Goal: Navigation & Orientation: Find specific page/section

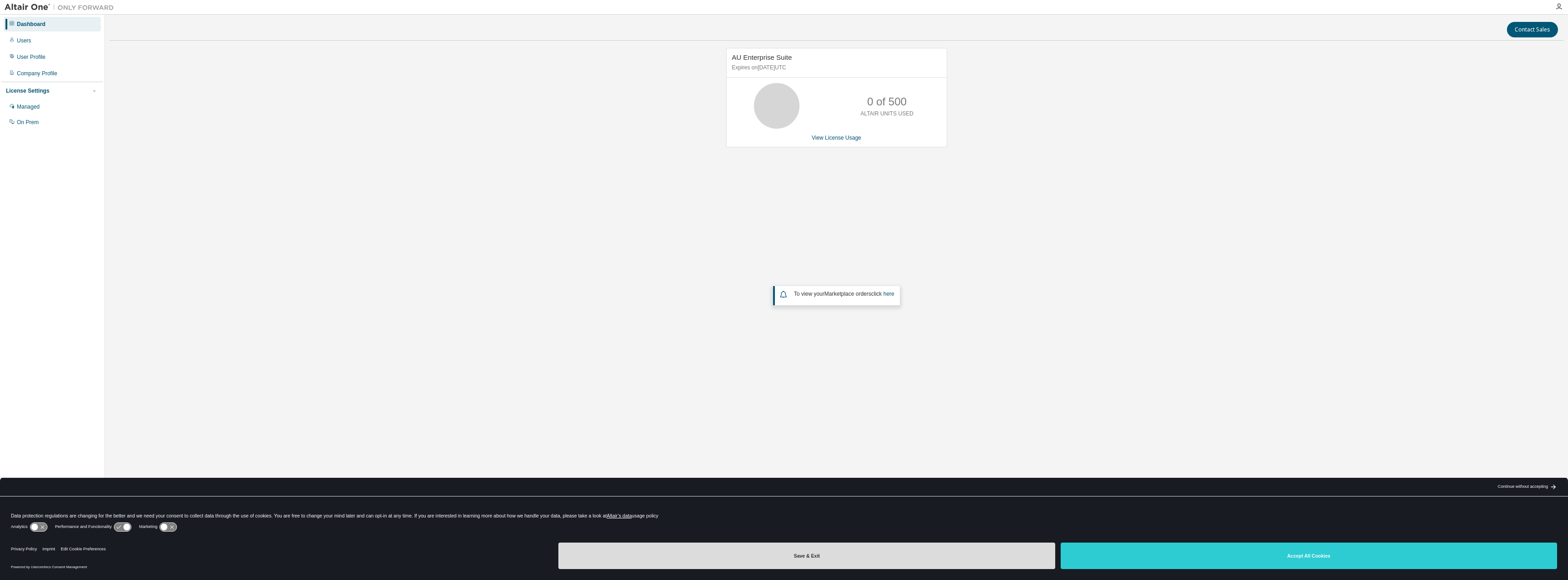
click at [832, 561] on button "Save & Exit" at bounding box center [806, 555] width 497 height 26
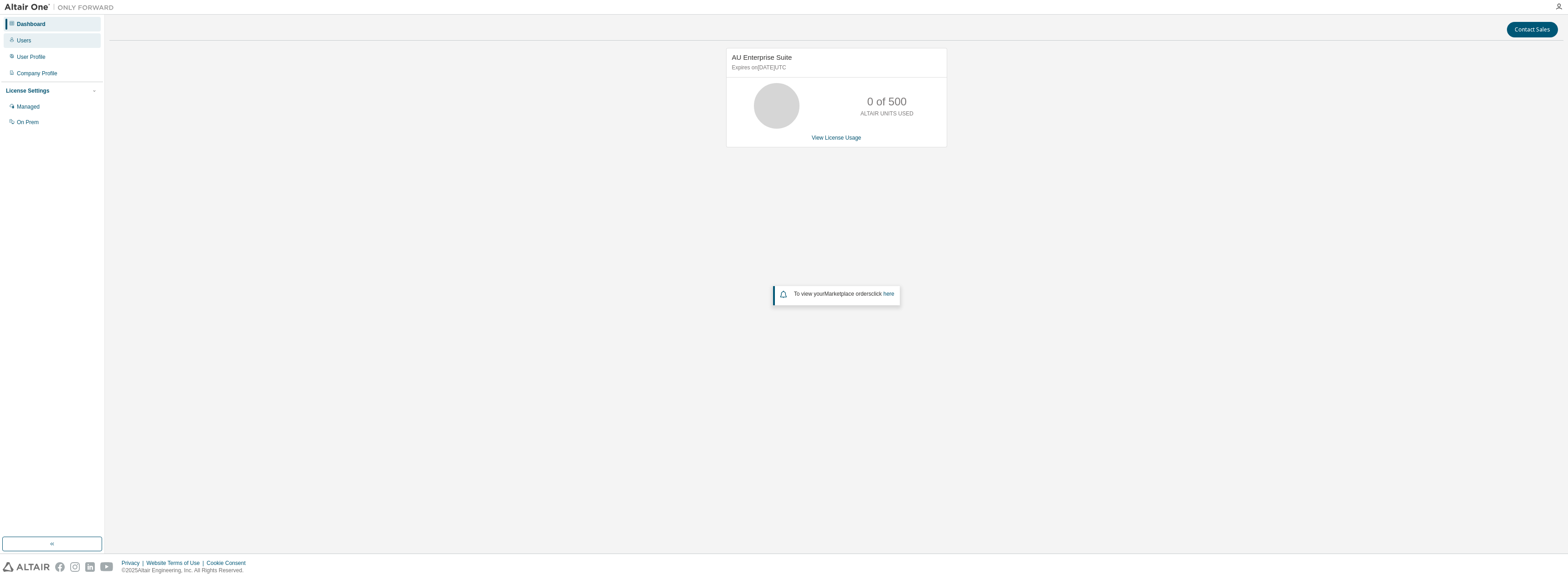
click at [24, 41] on div "Users" at bounding box center [24, 41] width 14 height 8
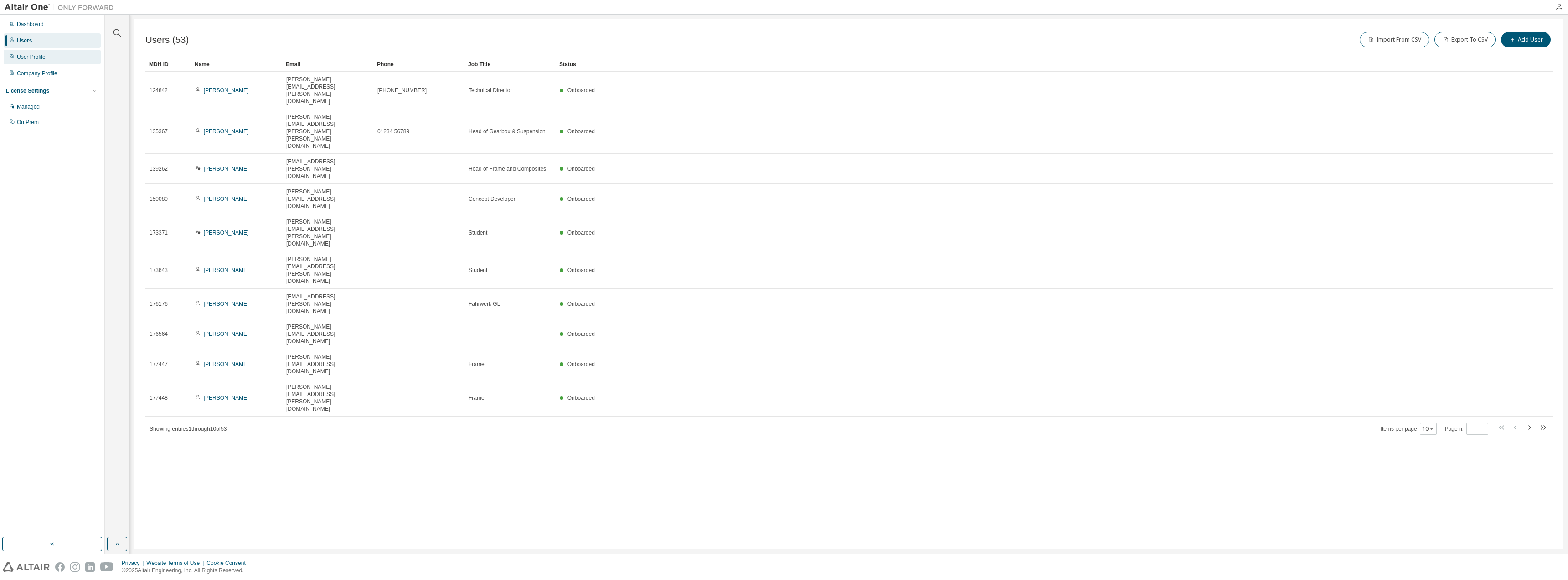
click at [42, 55] on div "User Profile" at bounding box center [31, 57] width 29 height 8
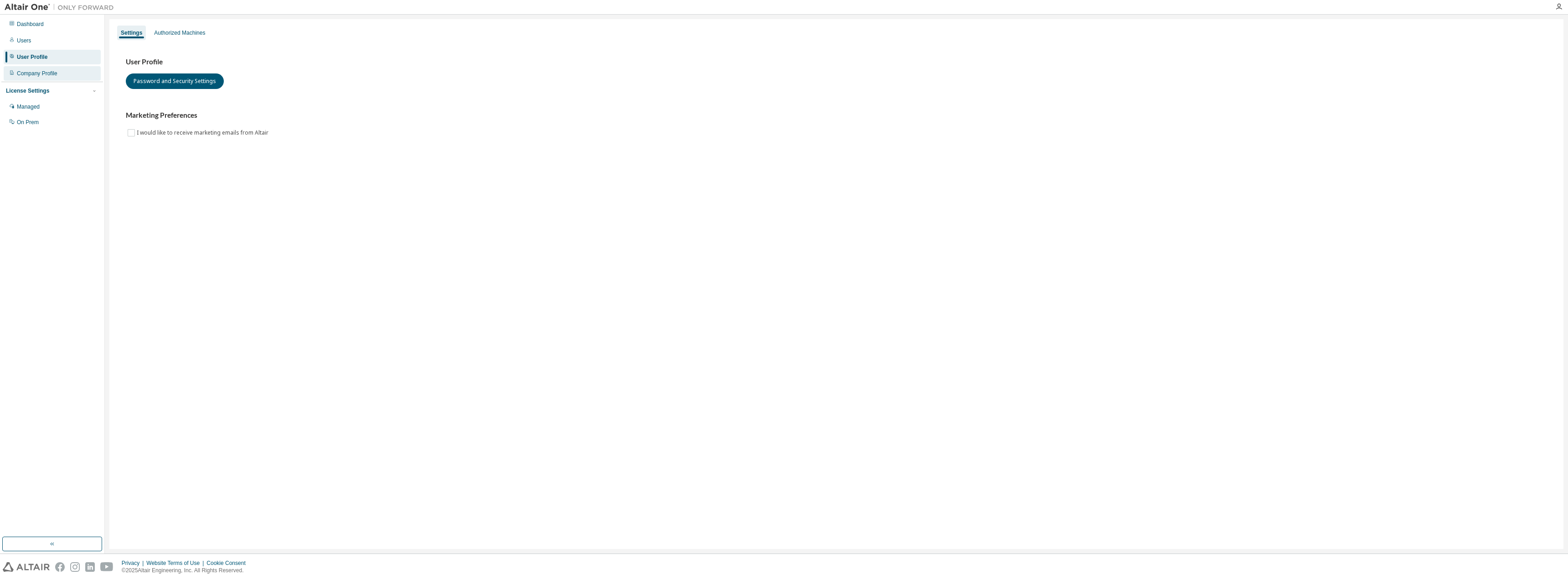
click at [36, 69] on div "Company Profile" at bounding box center [37, 73] width 41 height 8
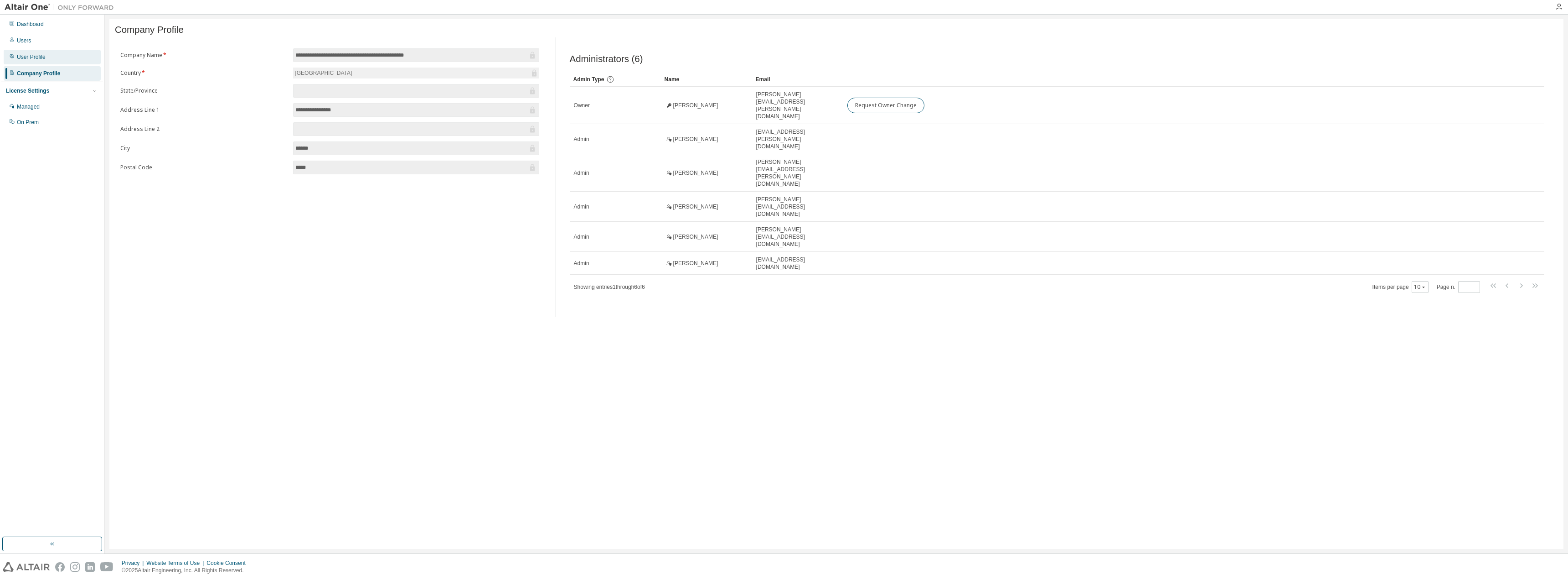
click at [49, 60] on div "User Profile" at bounding box center [52, 57] width 97 height 14
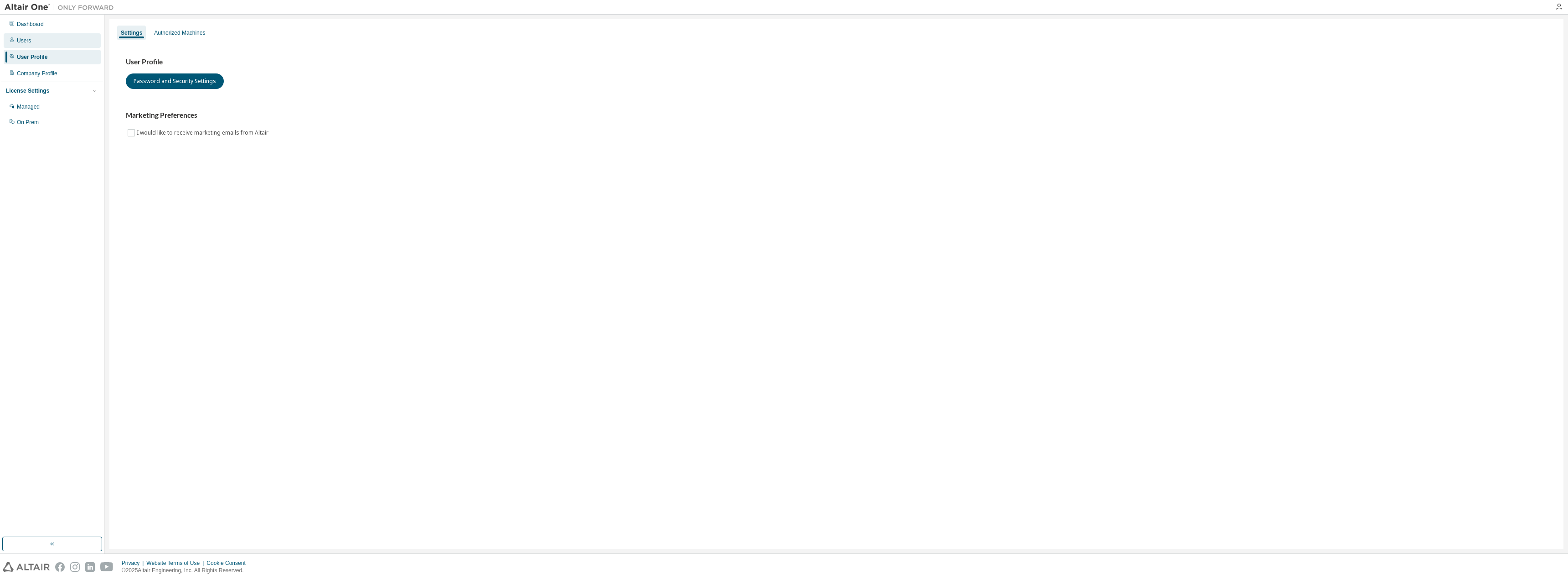
click at [45, 45] on div "Users" at bounding box center [52, 40] width 97 height 14
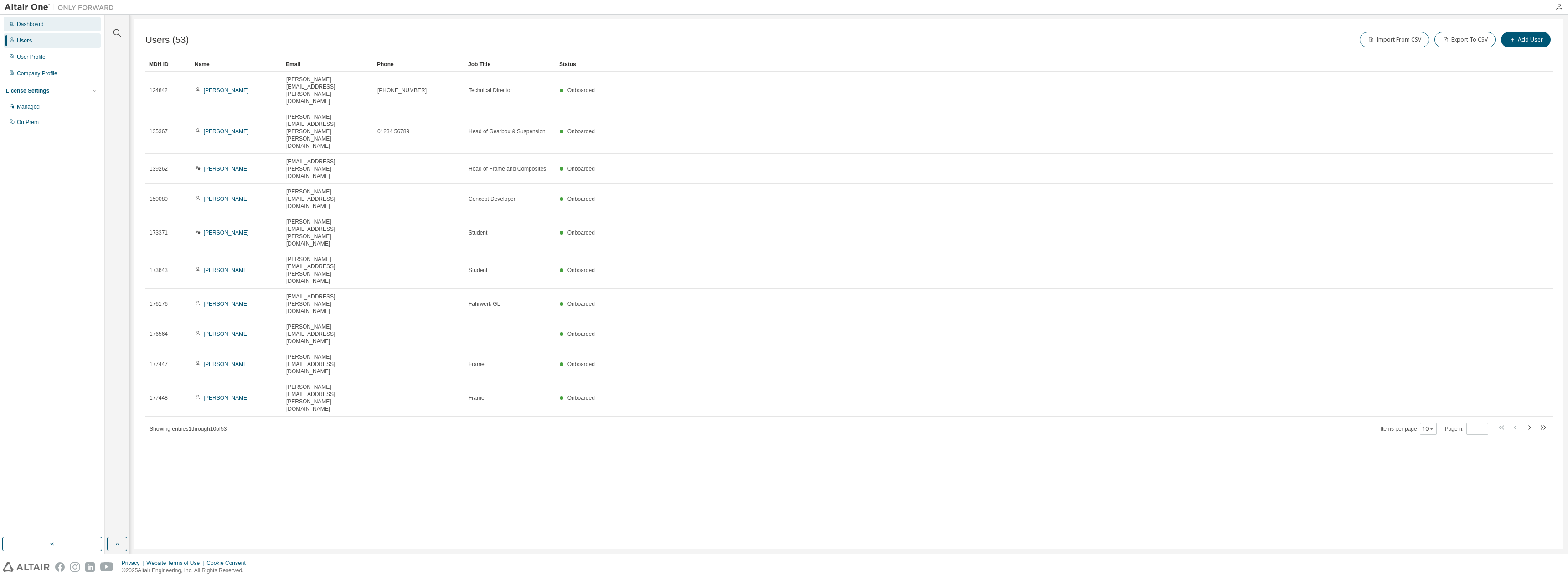
click at [52, 23] on div "Dashboard" at bounding box center [52, 24] width 97 height 14
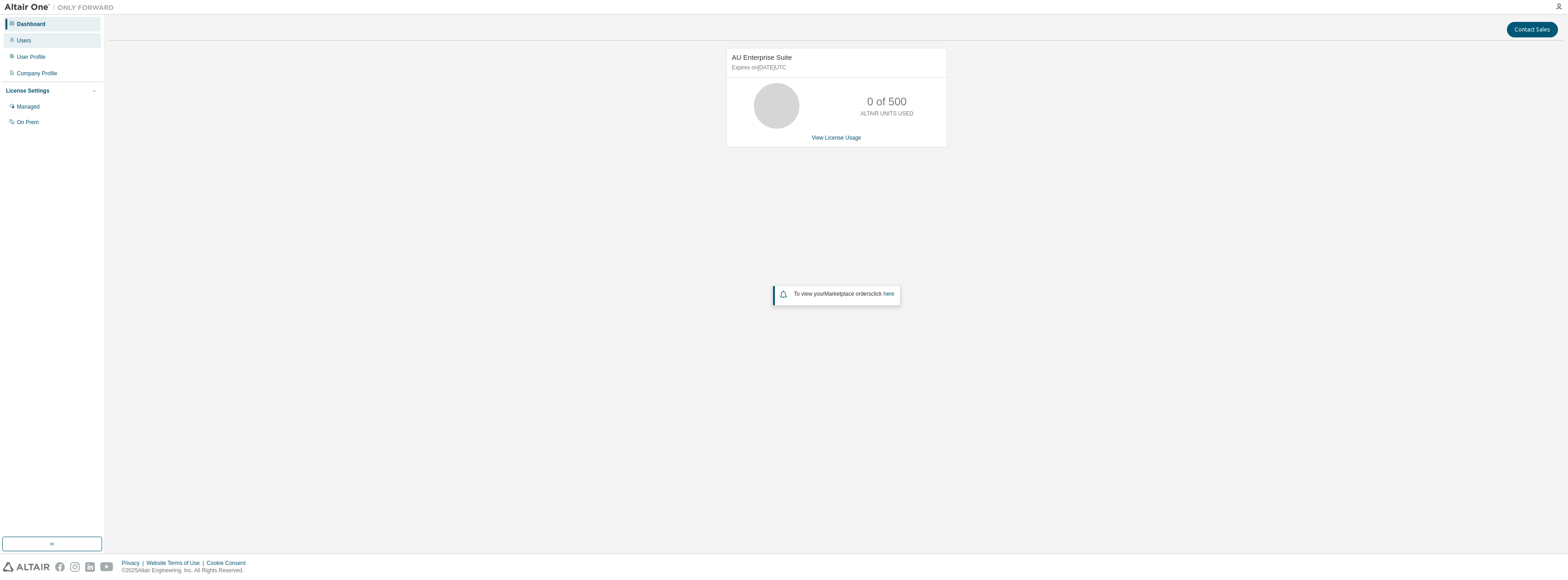
click at [37, 36] on div "Users" at bounding box center [52, 40] width 97 height 14
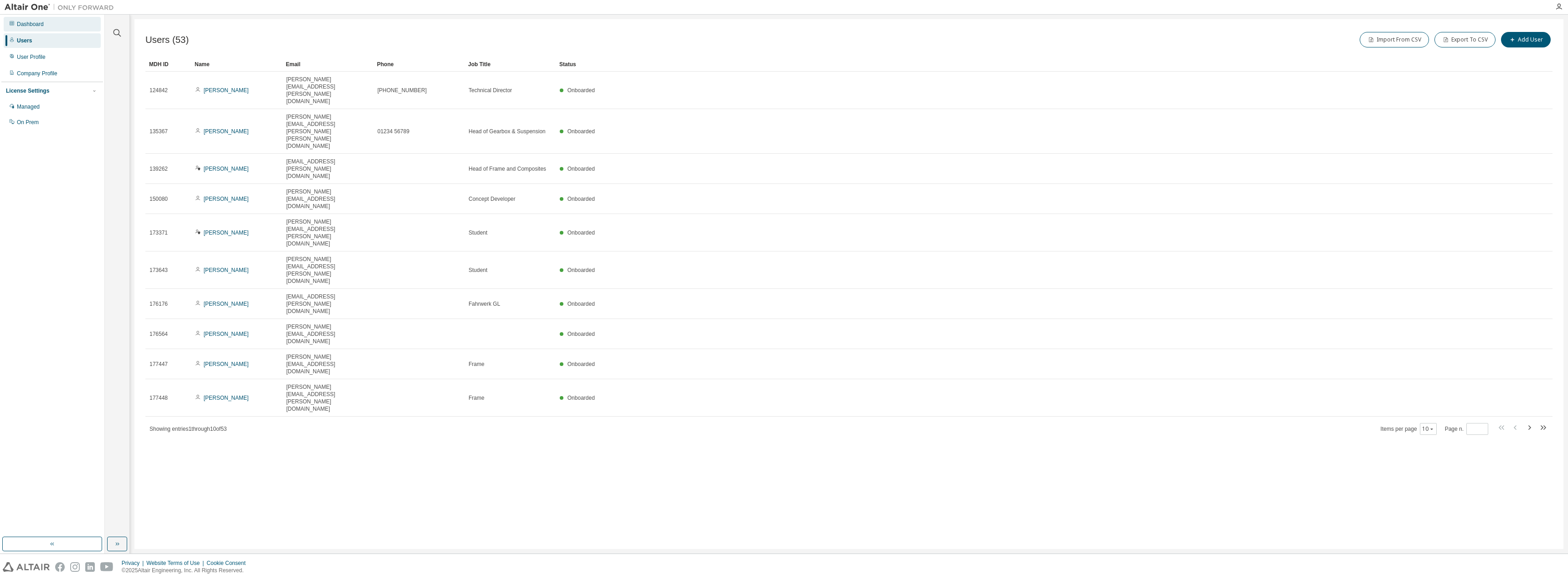
click at [32, 20] on div "Dashboard" at bounding box center [52, 24] width 97 height 14
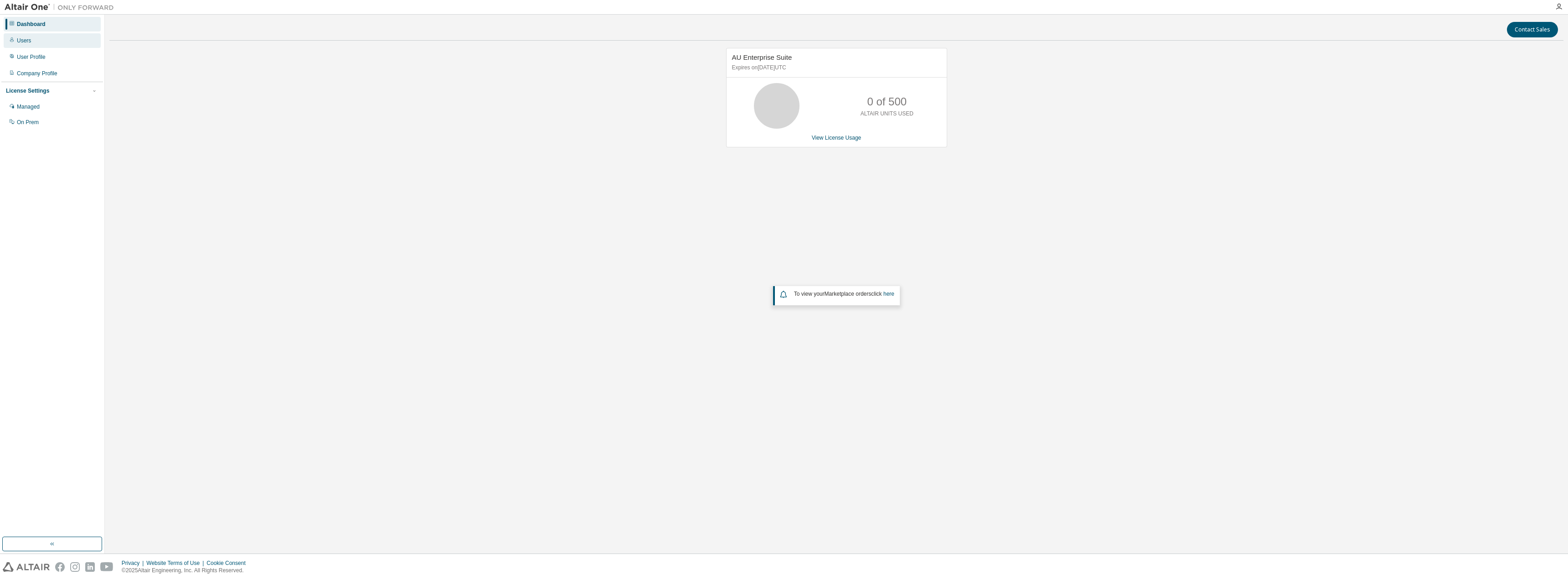
click at [31, 37] on div "Users" at bounding box center [52, 40] width 97 height 14
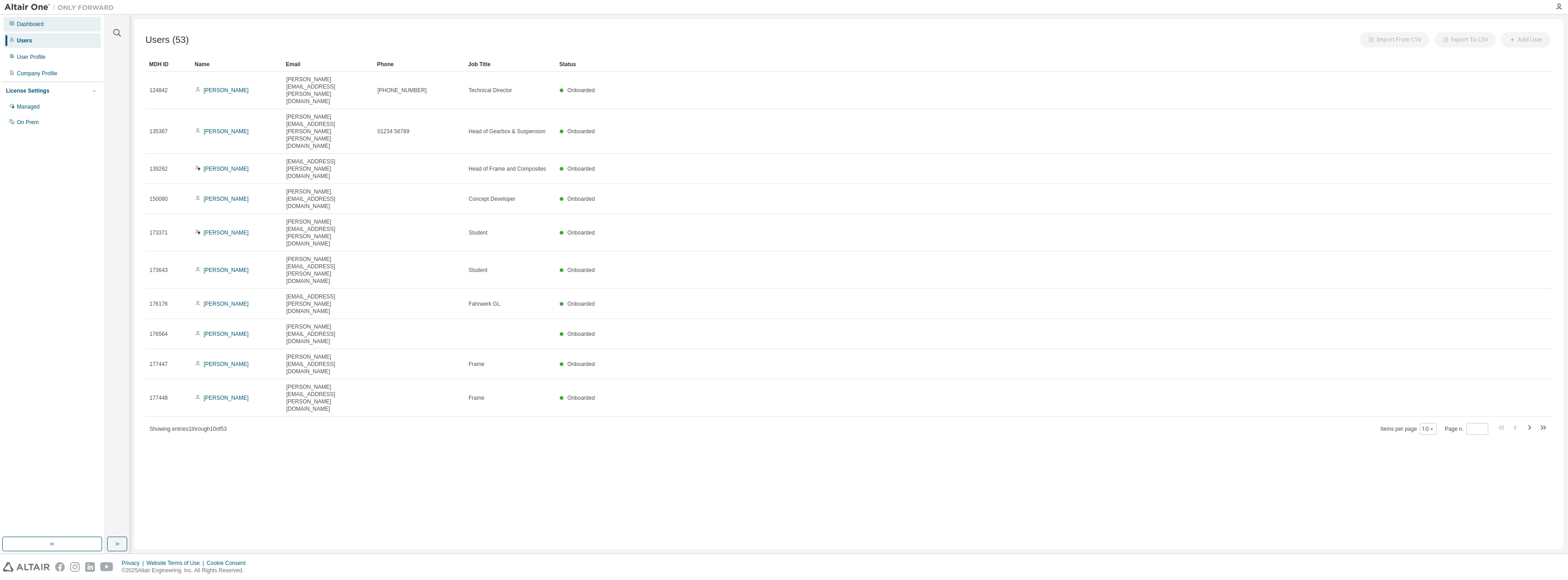
click at [34, 24] on div "Dashboard" at bounding box center [30, 24] width 27 height 8
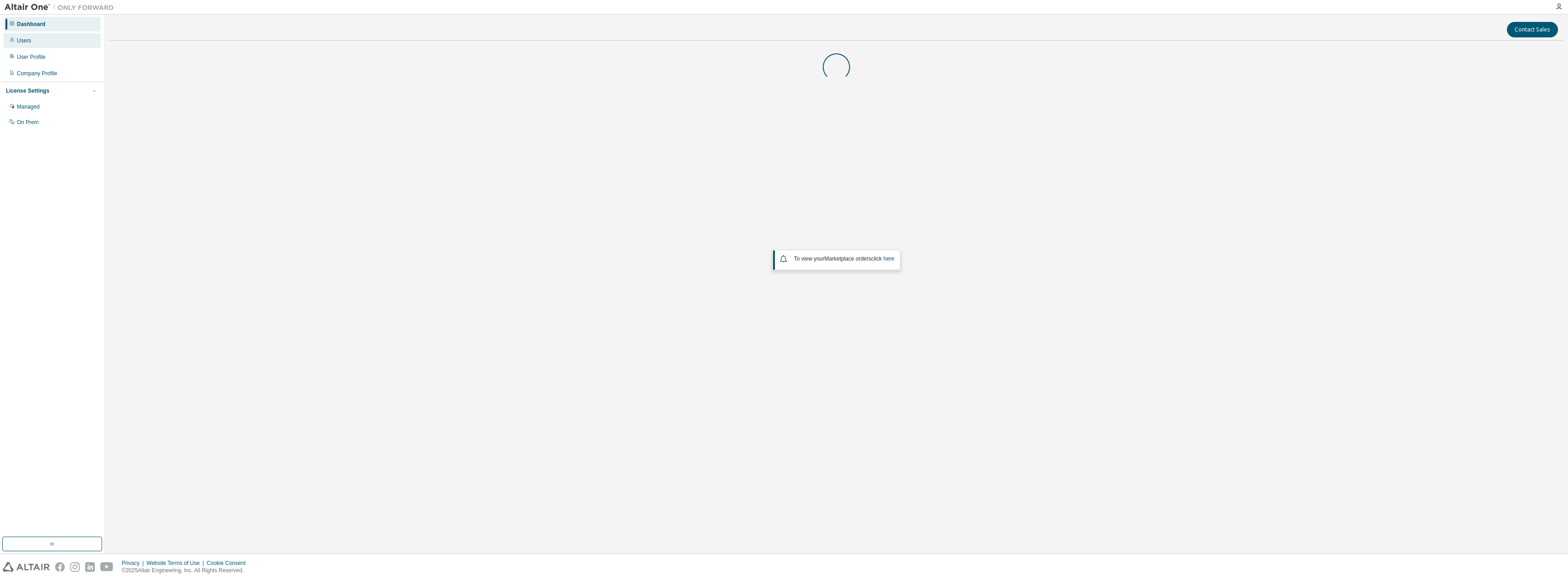
click at [31, 37] on div "Users" at bounding box center [52, 40] width 97 height 14
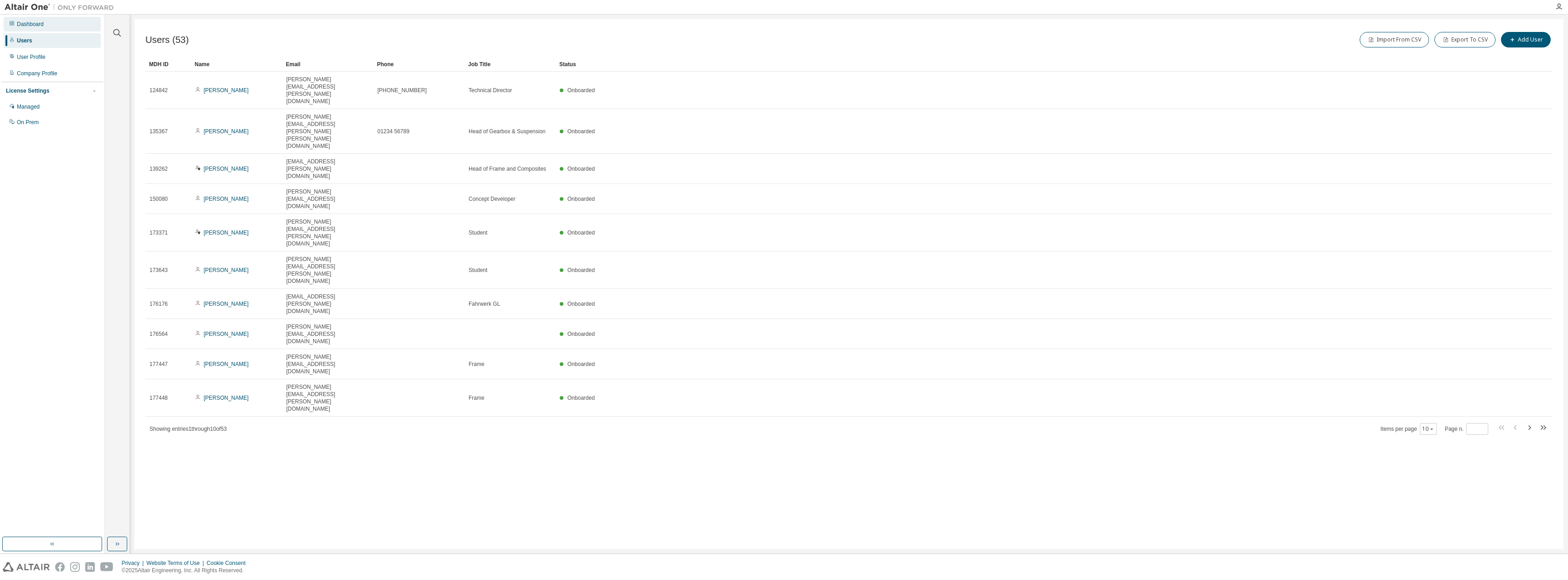
click at [31, 26] on div "Dashboard" at bounding box center [30, 24] width 27 height 8
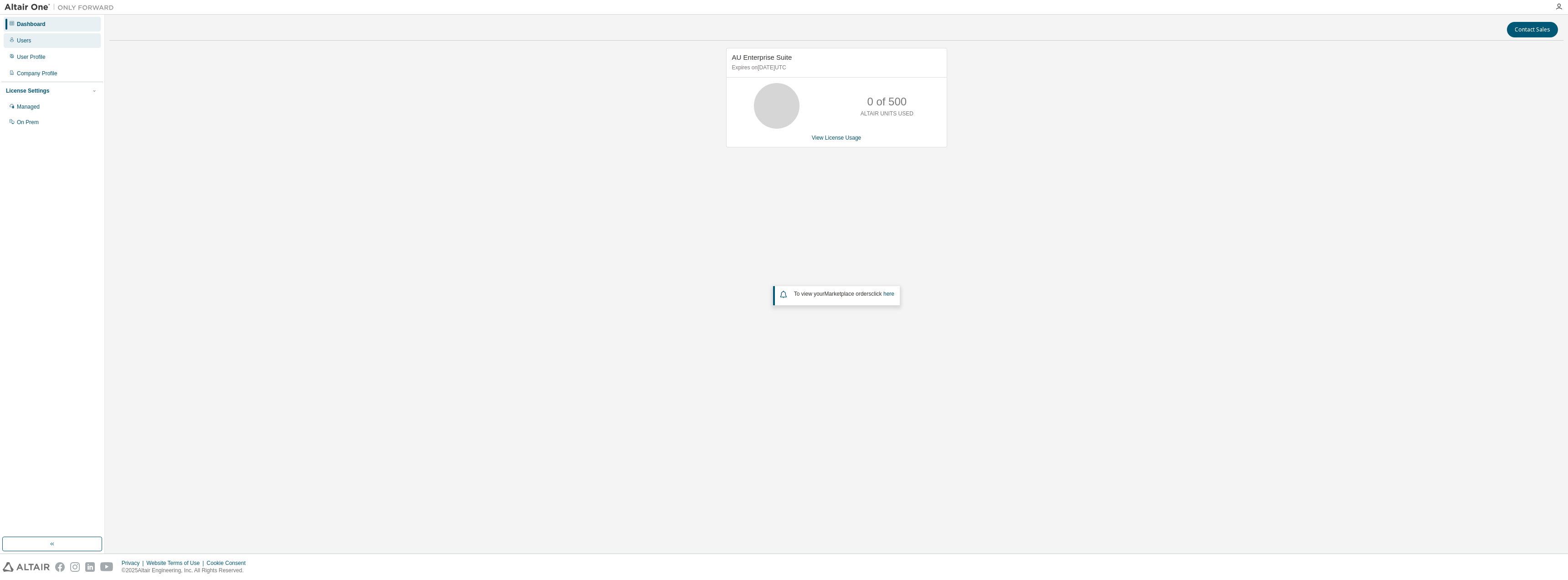
click at [27, 44] on div "Users" at bounding box center [52, 40] width 97 height 14
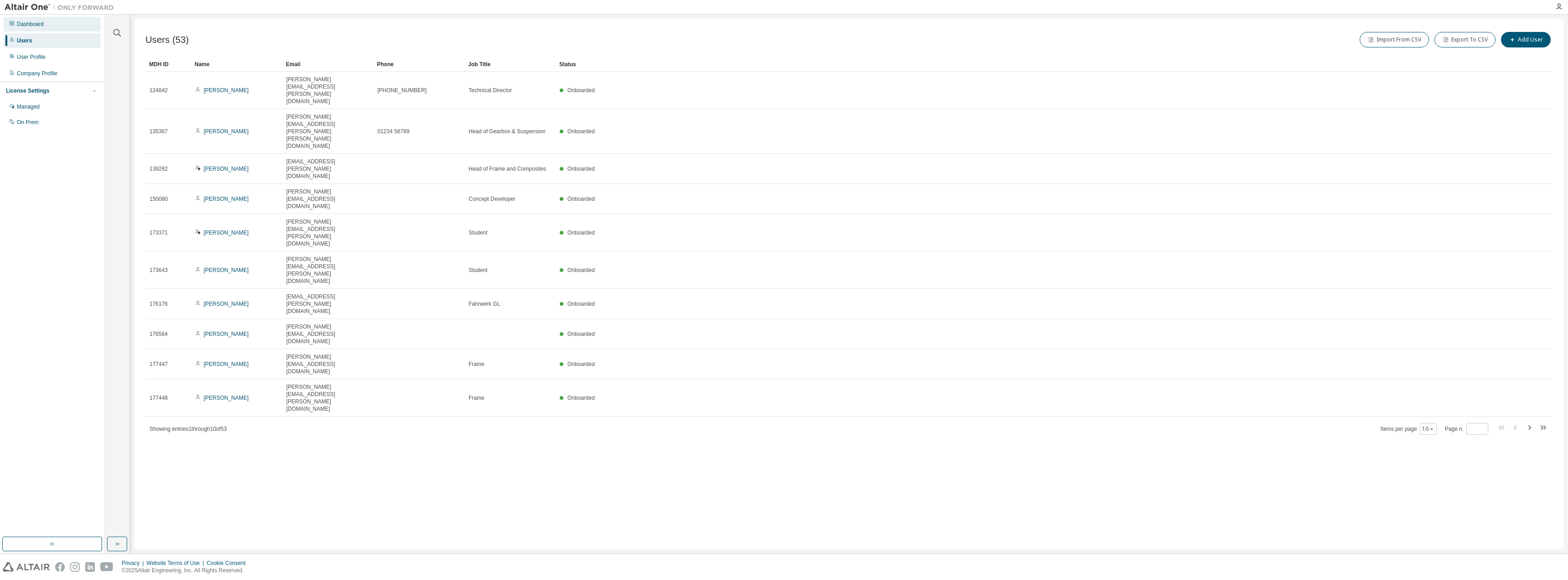
click at [32, 25] on div "Dashboard" at bounding box center [30, 24] width 27 height 8
